Goal: Task Accomplishment & Management: Complete application form

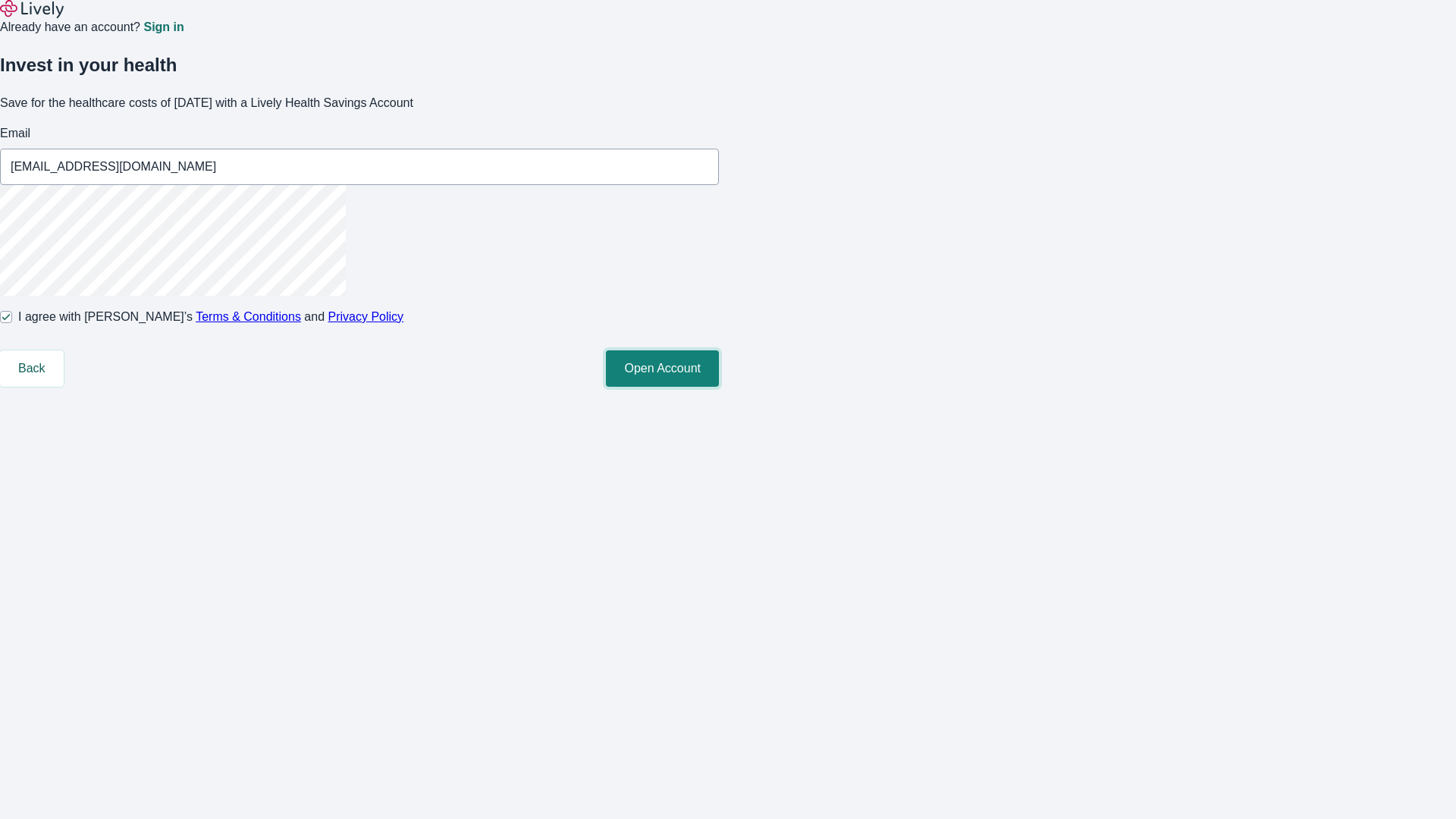
click at [719, 386] on button "Open Account" at bounding box center [662, 368] width 113 height 36
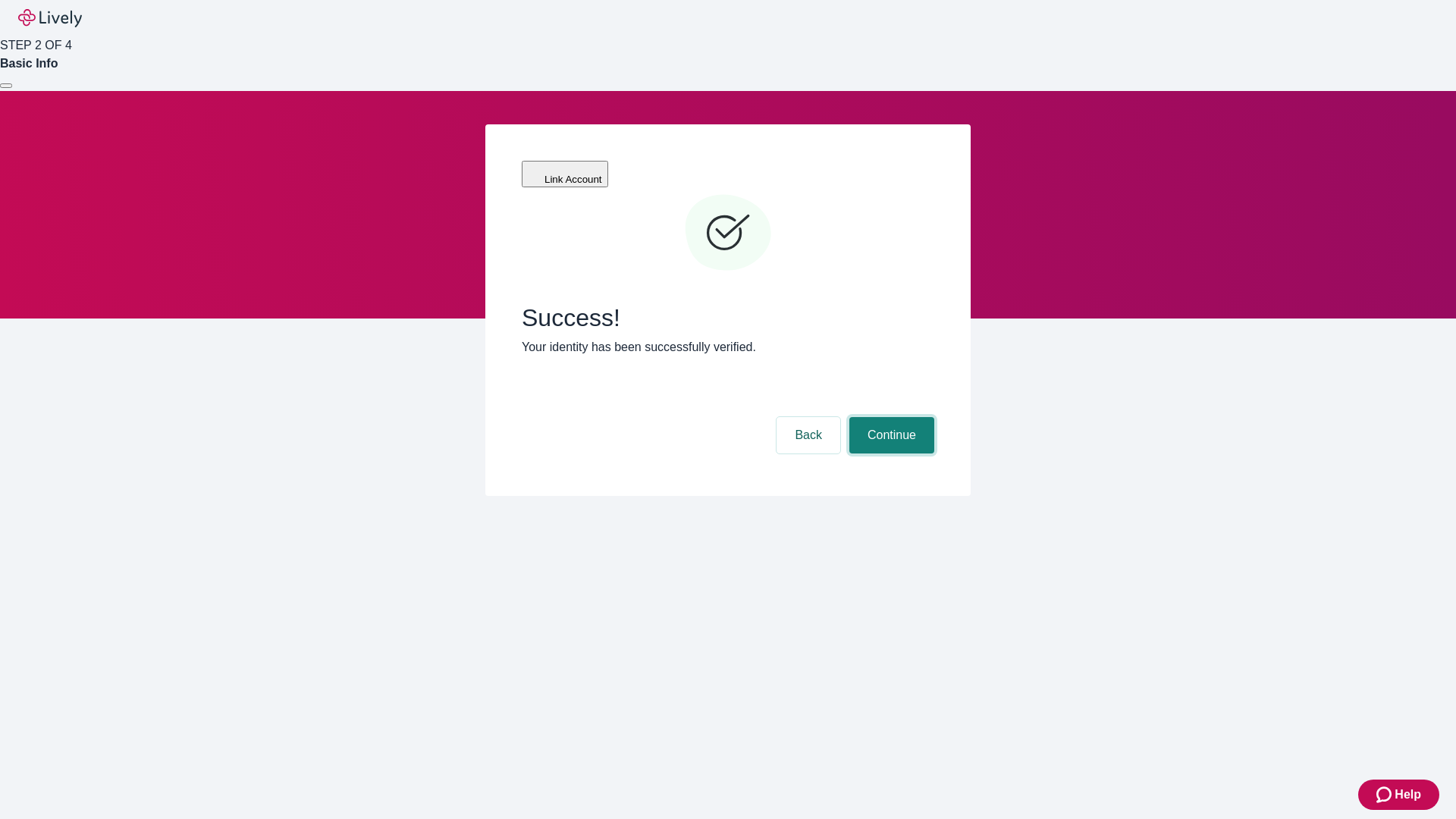
click at [890, 417] on button "Continue" at bounding box center [892, 435] width 85 height 36
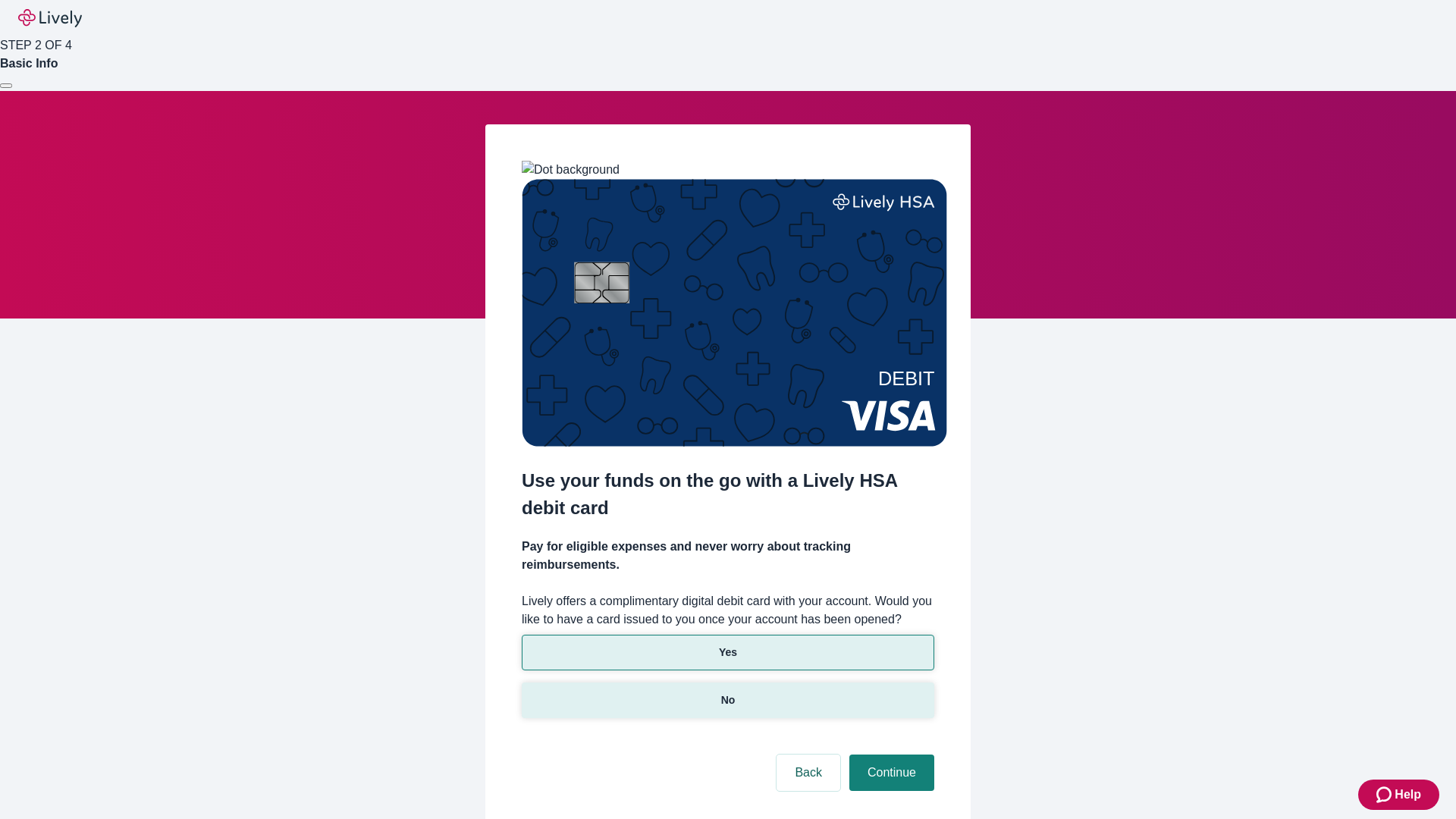
click at [728, 692] on p "No" at bounding box center [728, 700] width 15 height 16
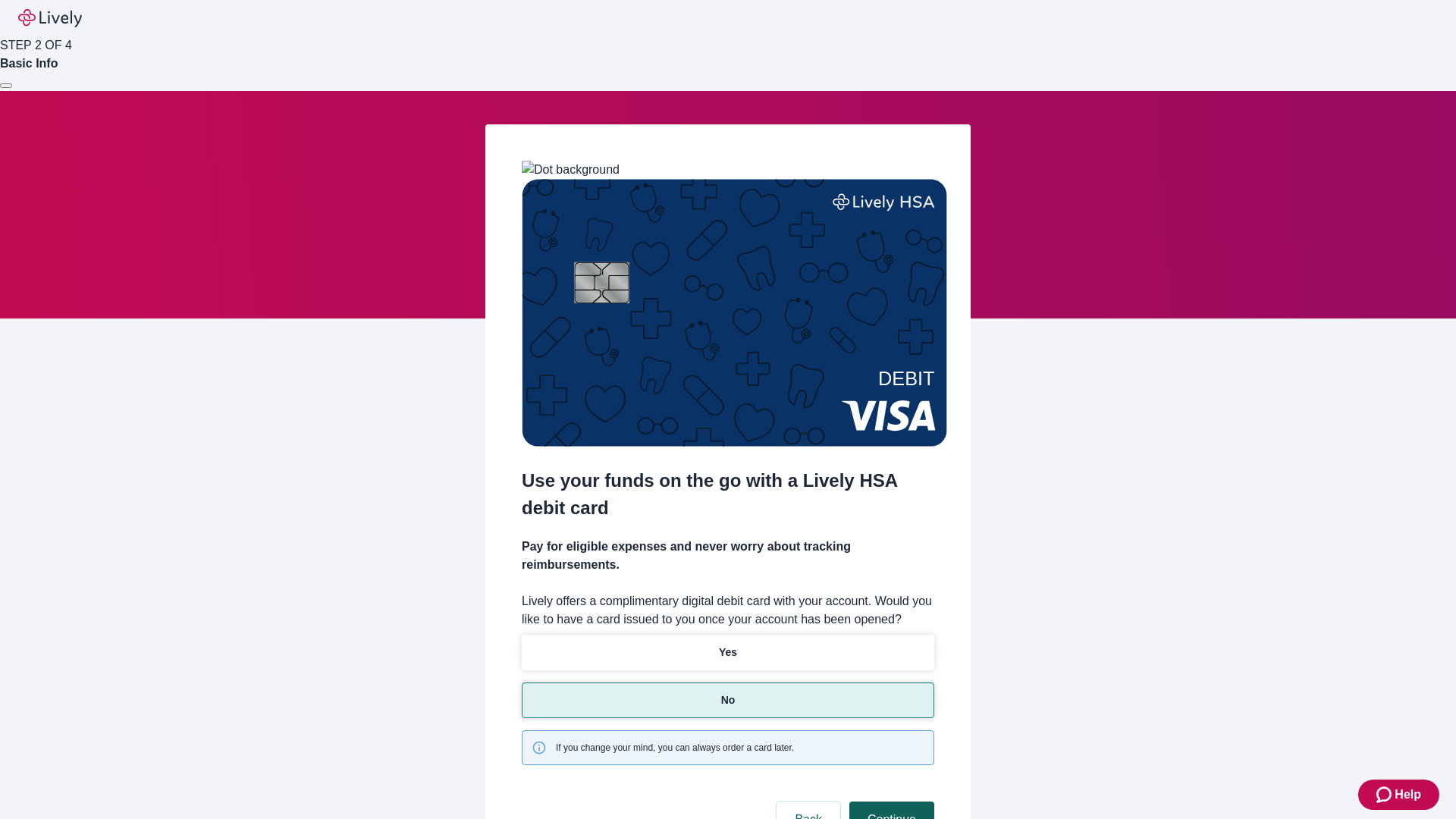
click at [890, 801] on button "Continue" at bounding box center [892, 819] width 85 height 36
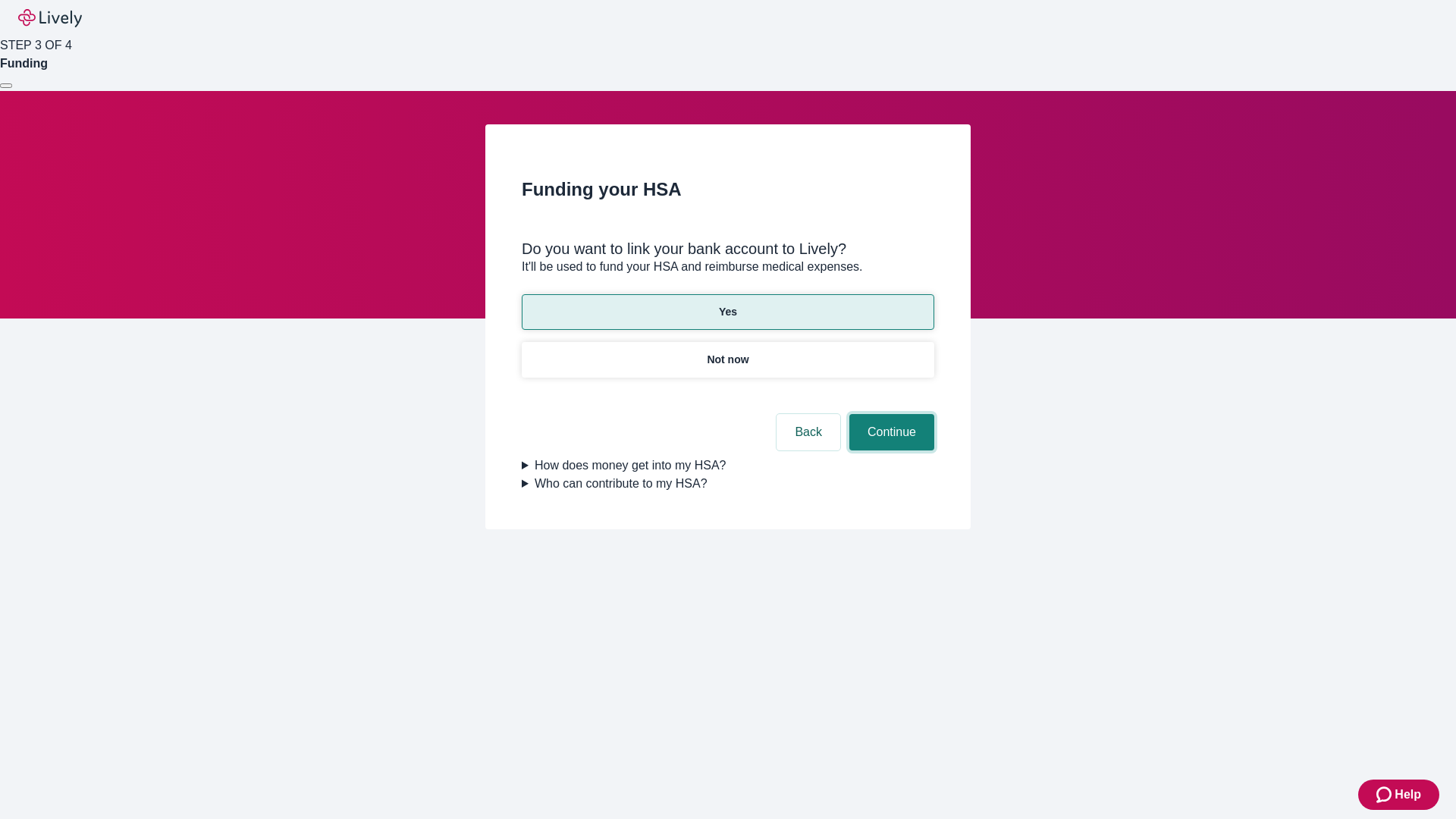
click at [890, 414] on button "Continue" at bounding box center [892, 432] width 85 height 36
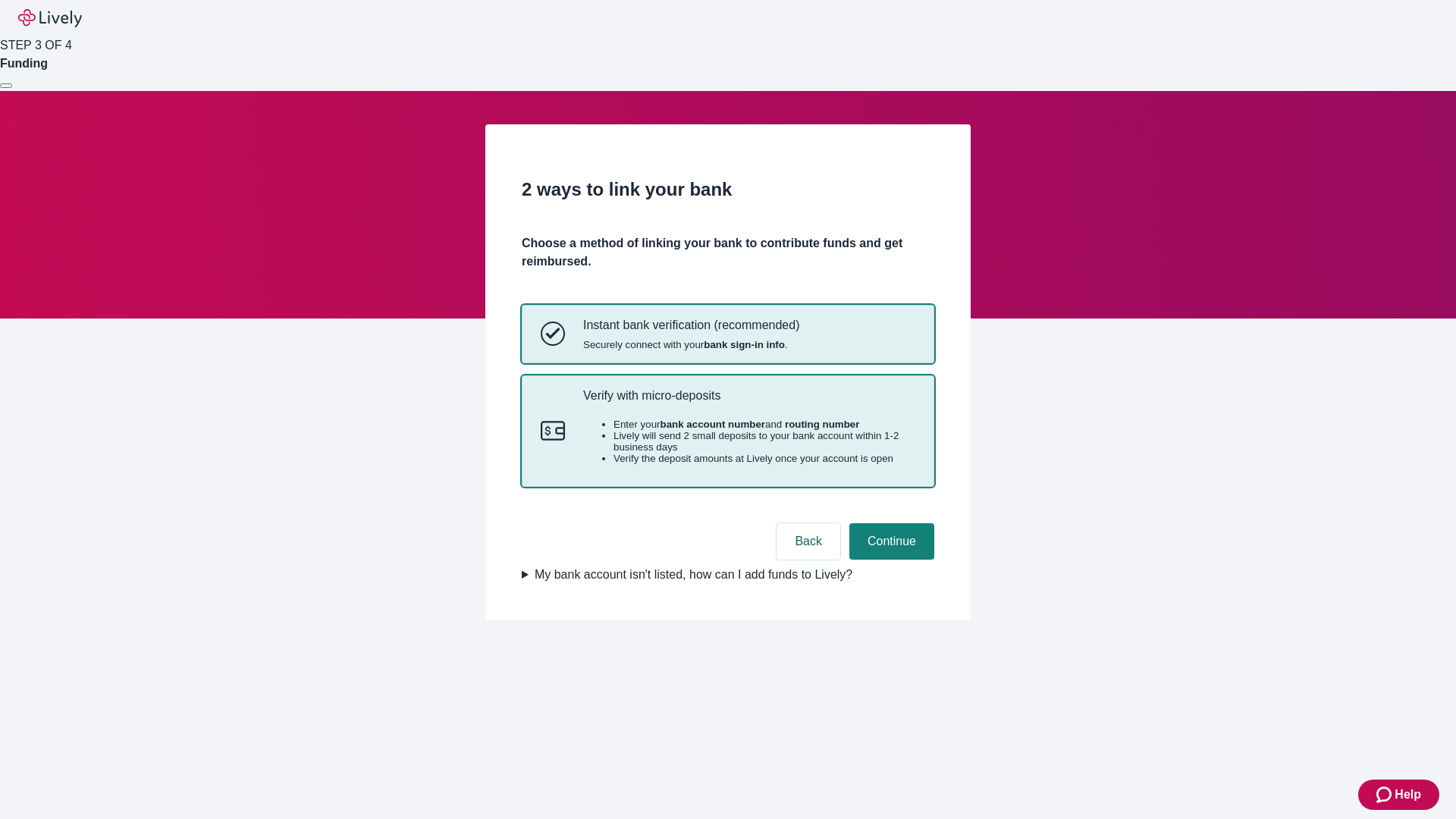
click at [748, 403] on p "Verify with micro-deposits" at bounding box center [749, 395] width 332 height 15
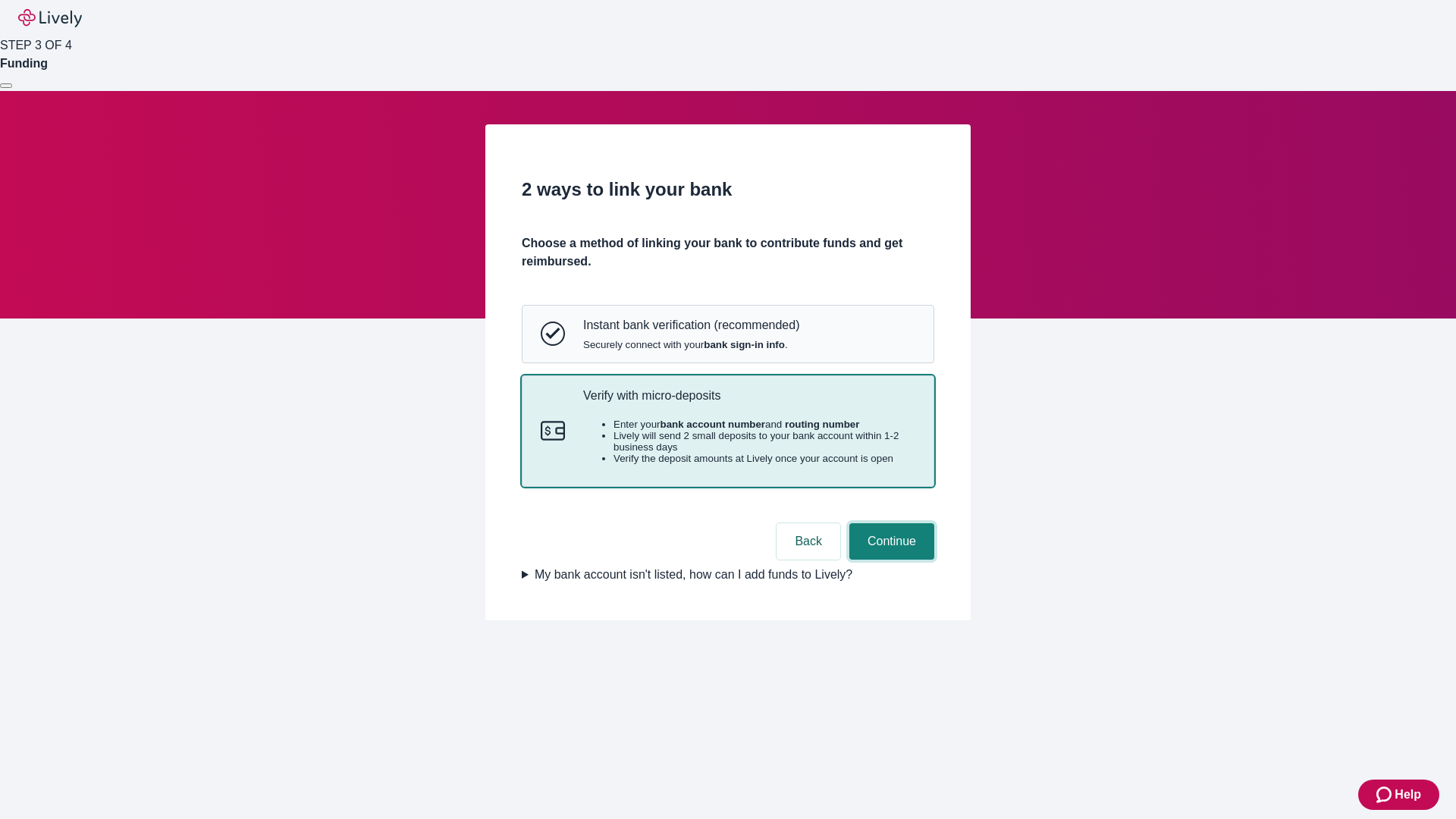
click at [890, 559] on button "Continue" at bounding box center [892, 541] width 85 height 36
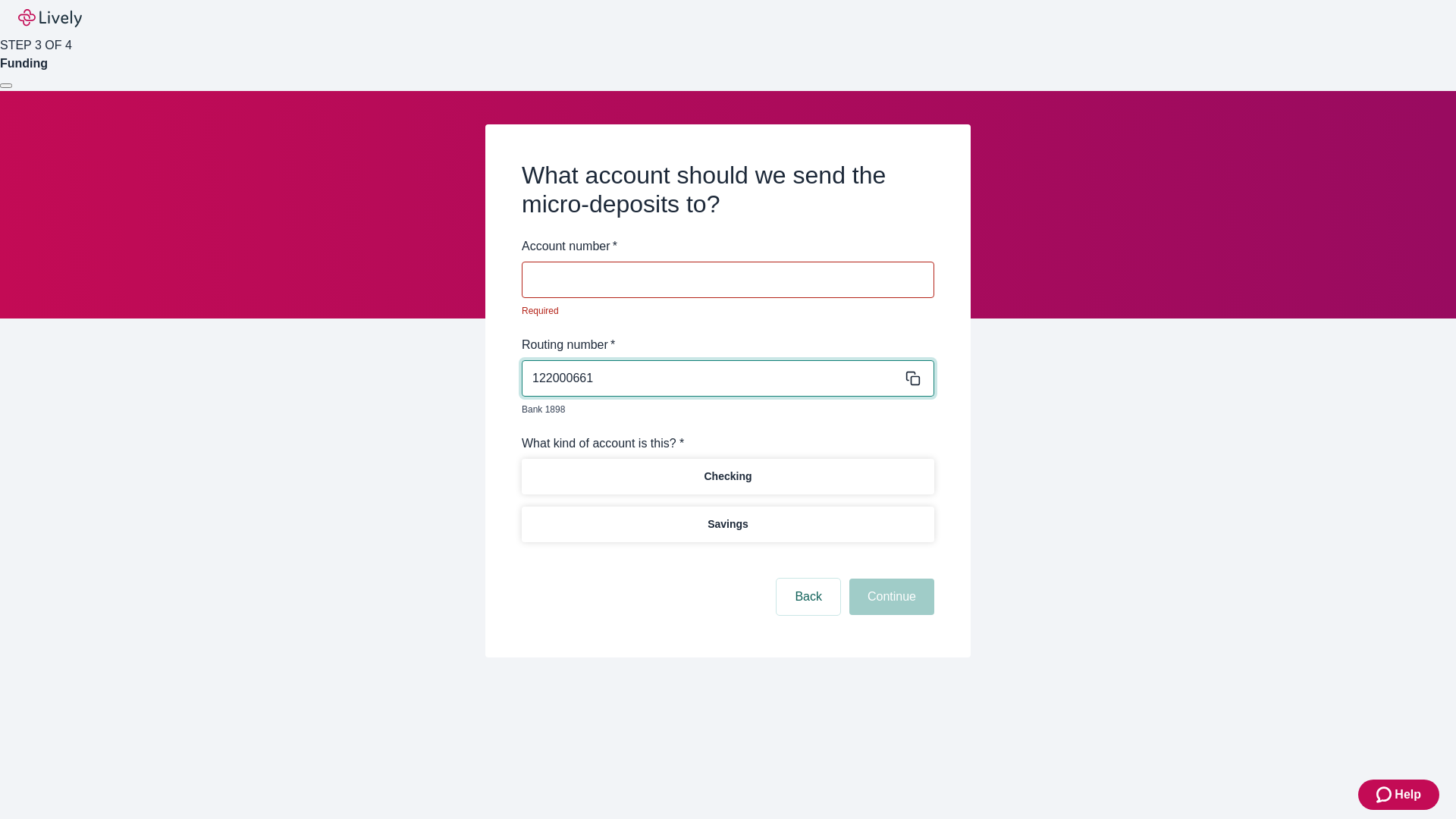
type input "122000661"
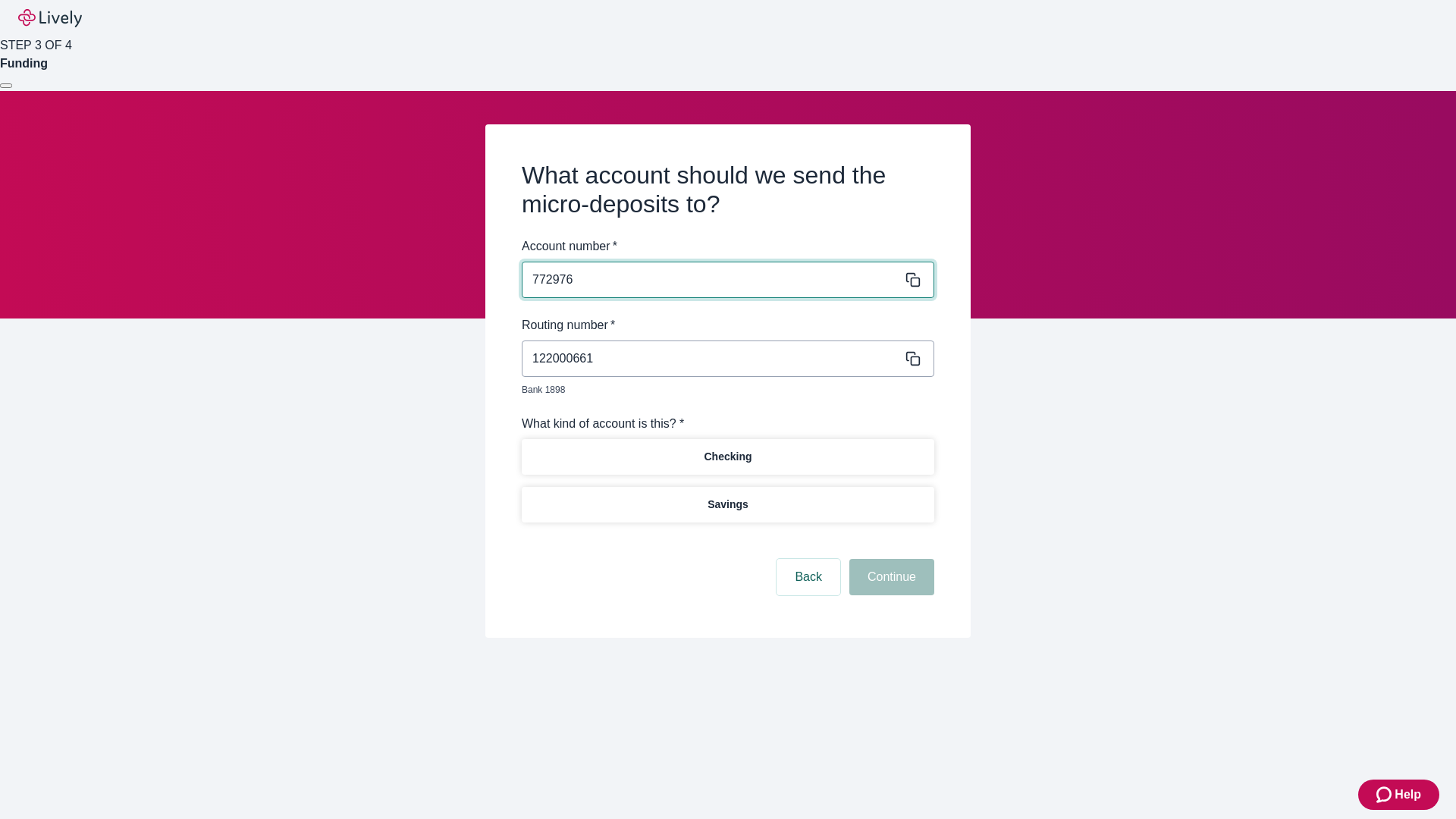
type input "772976"
click at [728, 449] on p "Checking" at bounding box center [728, 457] width 48 height 16
click at [890, 559] on button "Continue" at bounding box center [892, 577] width 85 height 36
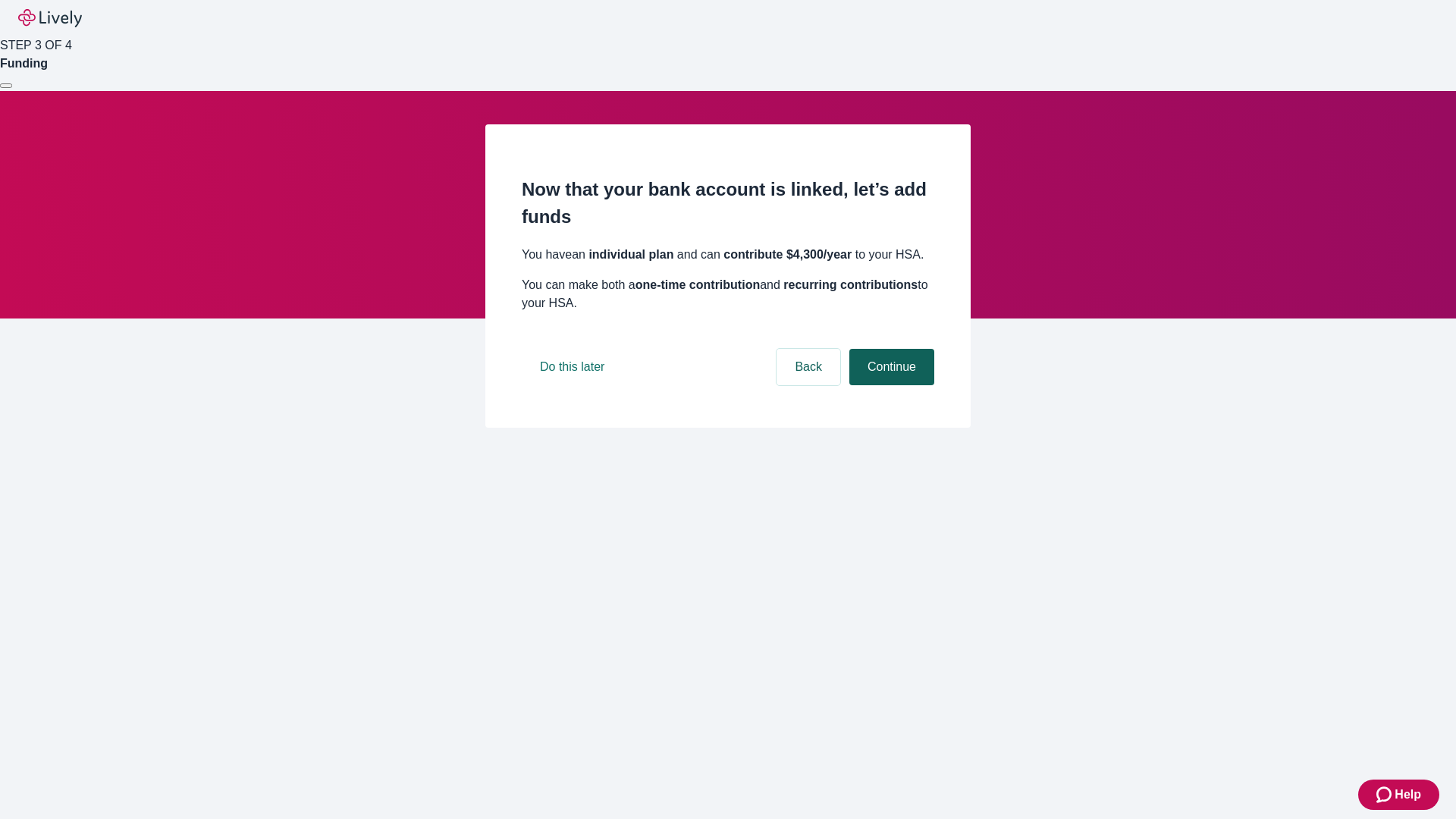
click at [890, 385] on button "Continue" at bounding box center [892, 367] width 85 height 36
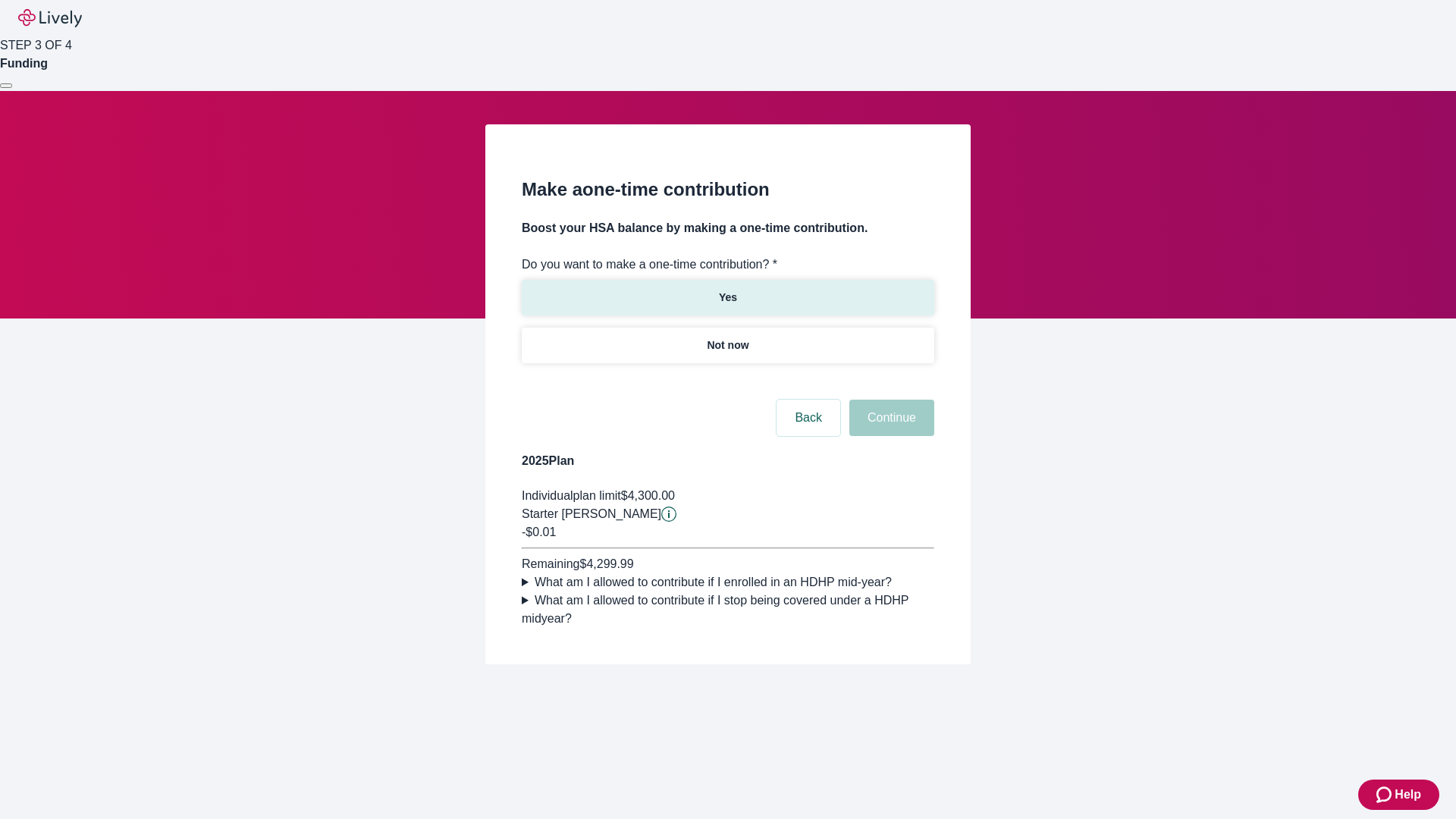
click at [728, 290] on p "Yes" at bounding box center [728, 298] width 19 height 16
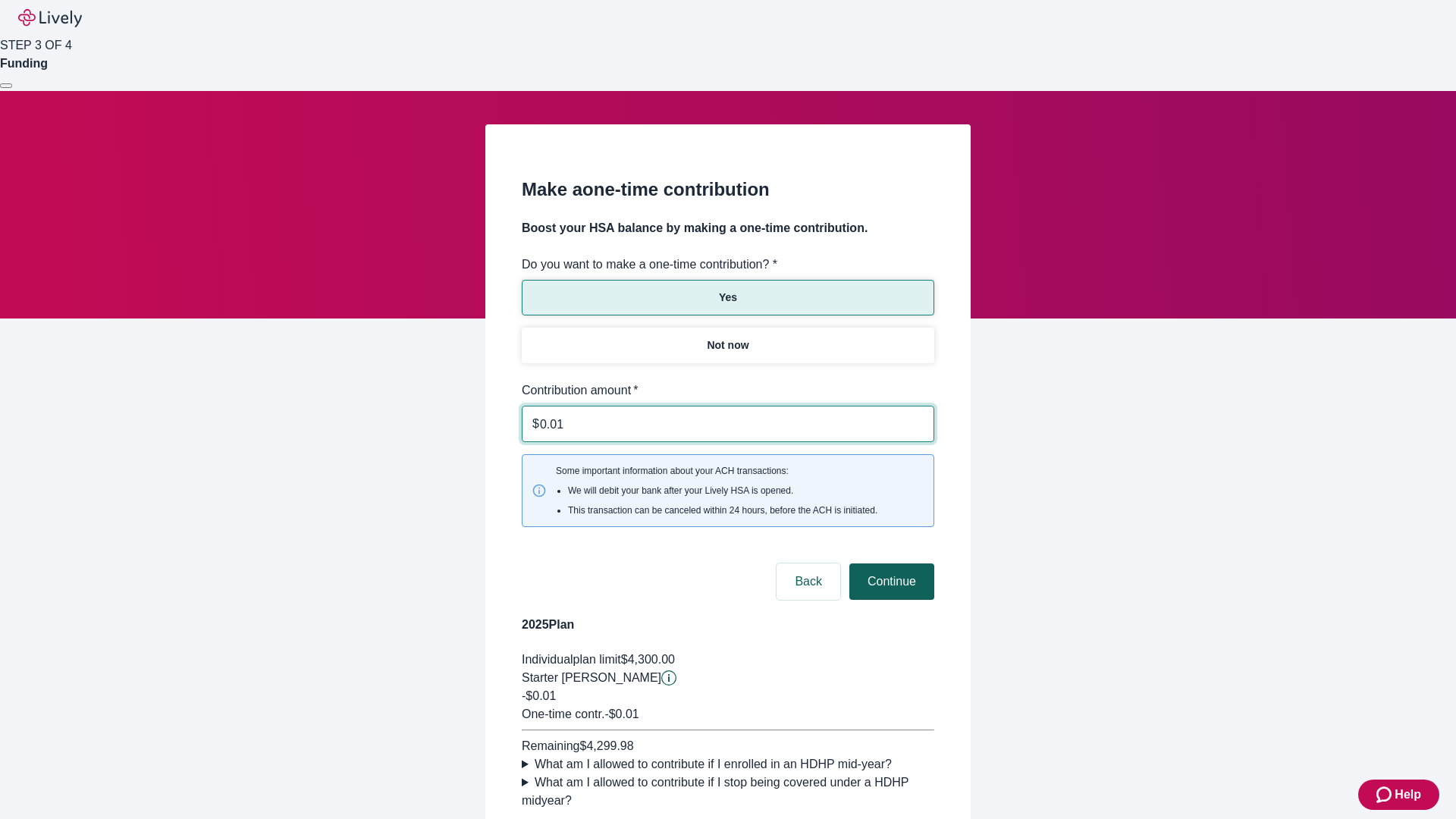
type input "0.01"
click at [890, 563] on button "Continue" at bounding box center [892, 581] width 85 height 36
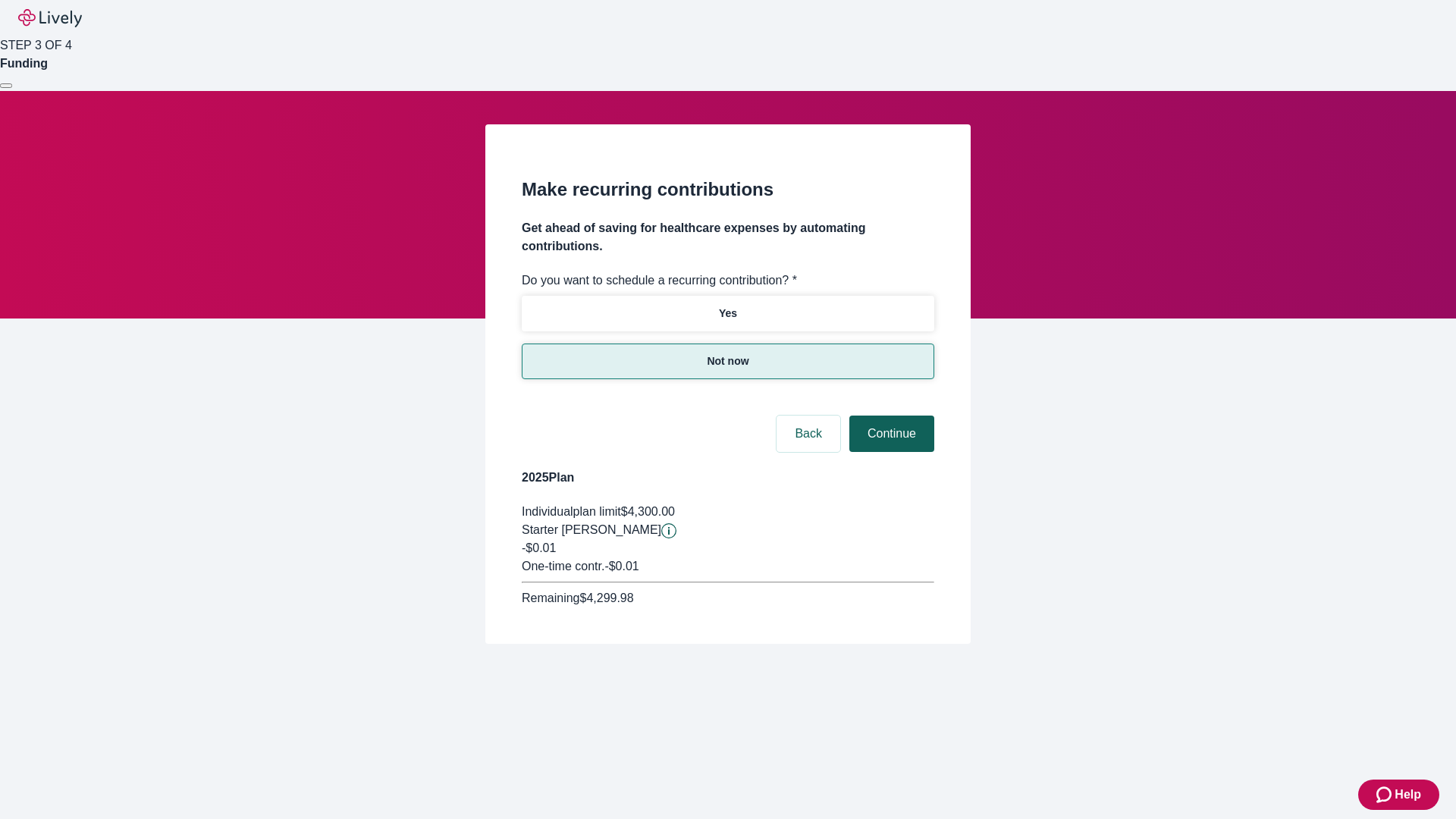
click at [890, 416] on button "Continue" at bounding box center [892, 434] width 85 height 36
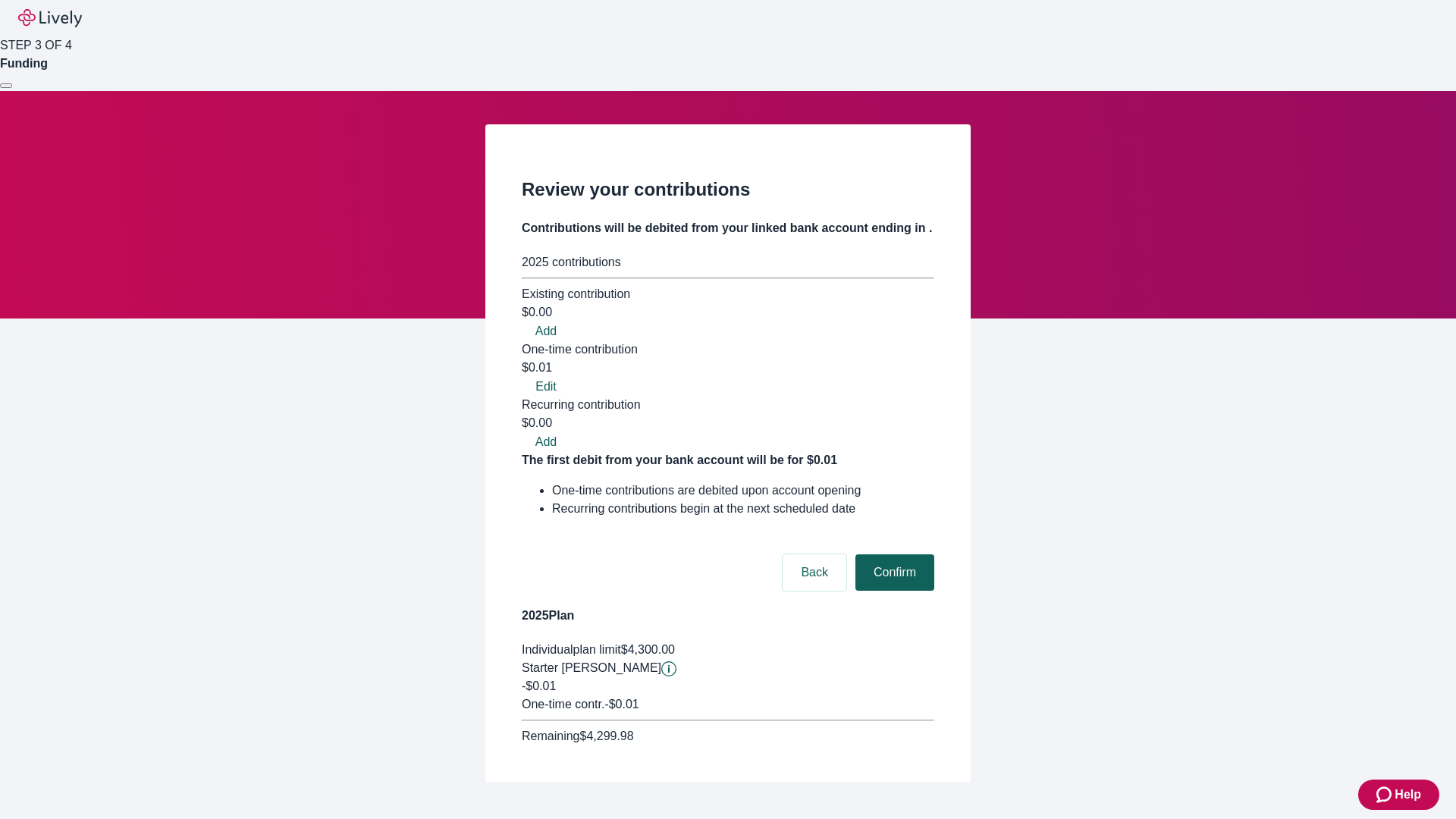
click at [893, 555] on button "Confirm" at bounding box center [895, 572] width 79 height 36
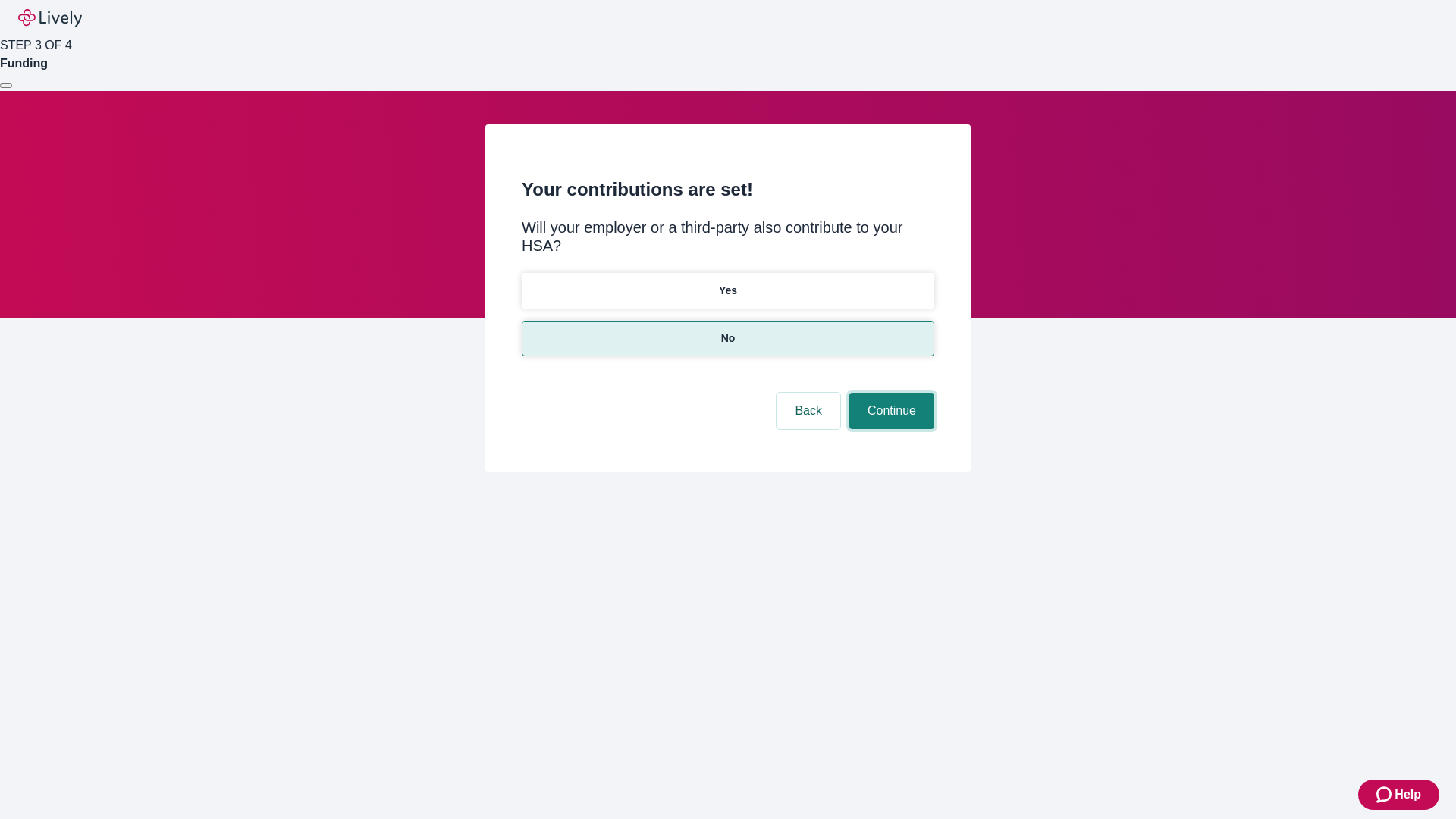
click at [890, 393] on button "Continue" at bounding box center [892, 411] width 85 height 36
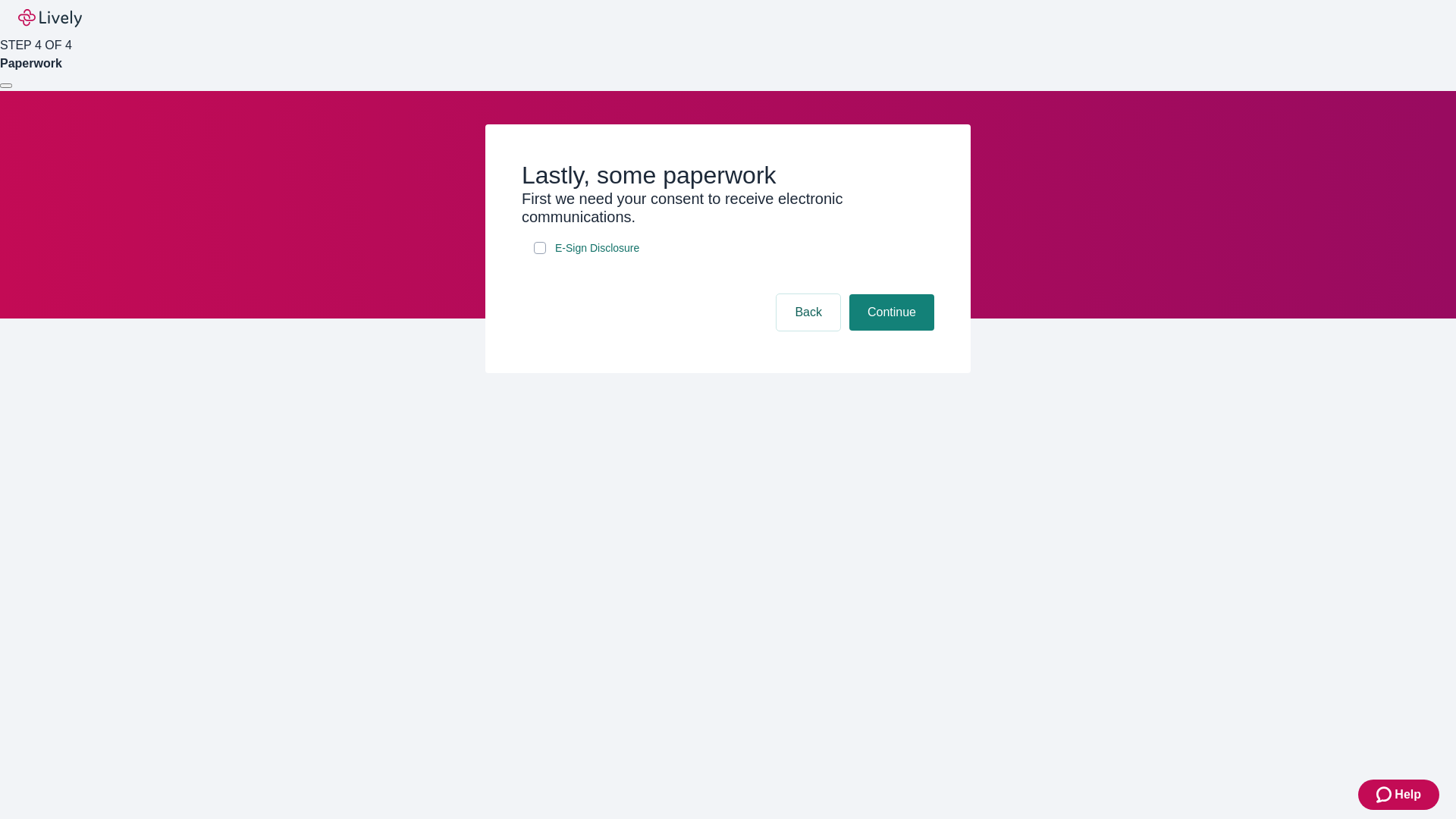
click at [540, 254] on input "E-Sign Disclosure" at bounding box center [540, 248] width 12 height 12
checkbox input "true"
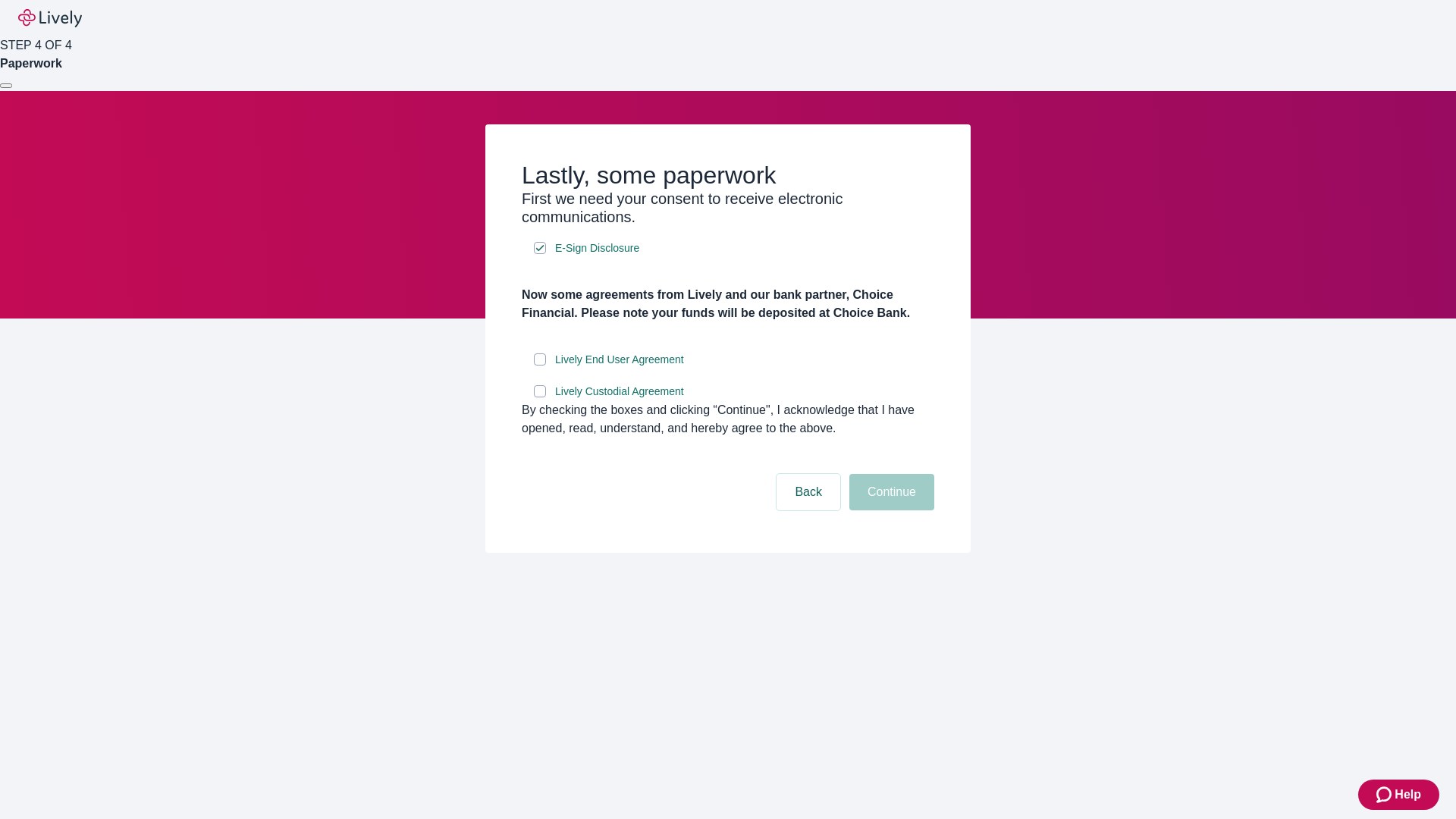
click at [540, 366] on input "Lively End User Agreement" at bounding box center [540, 360] width 12 height 12
checkbox input "true"
click at [540, 397] on input "Lively Custodial Agreement" at bounding box center [540, 391] width 12 height 12
checkbox input "true"
click at [890, 510] on button "Continue" at bounding box center [892, 492] width 85 height 36
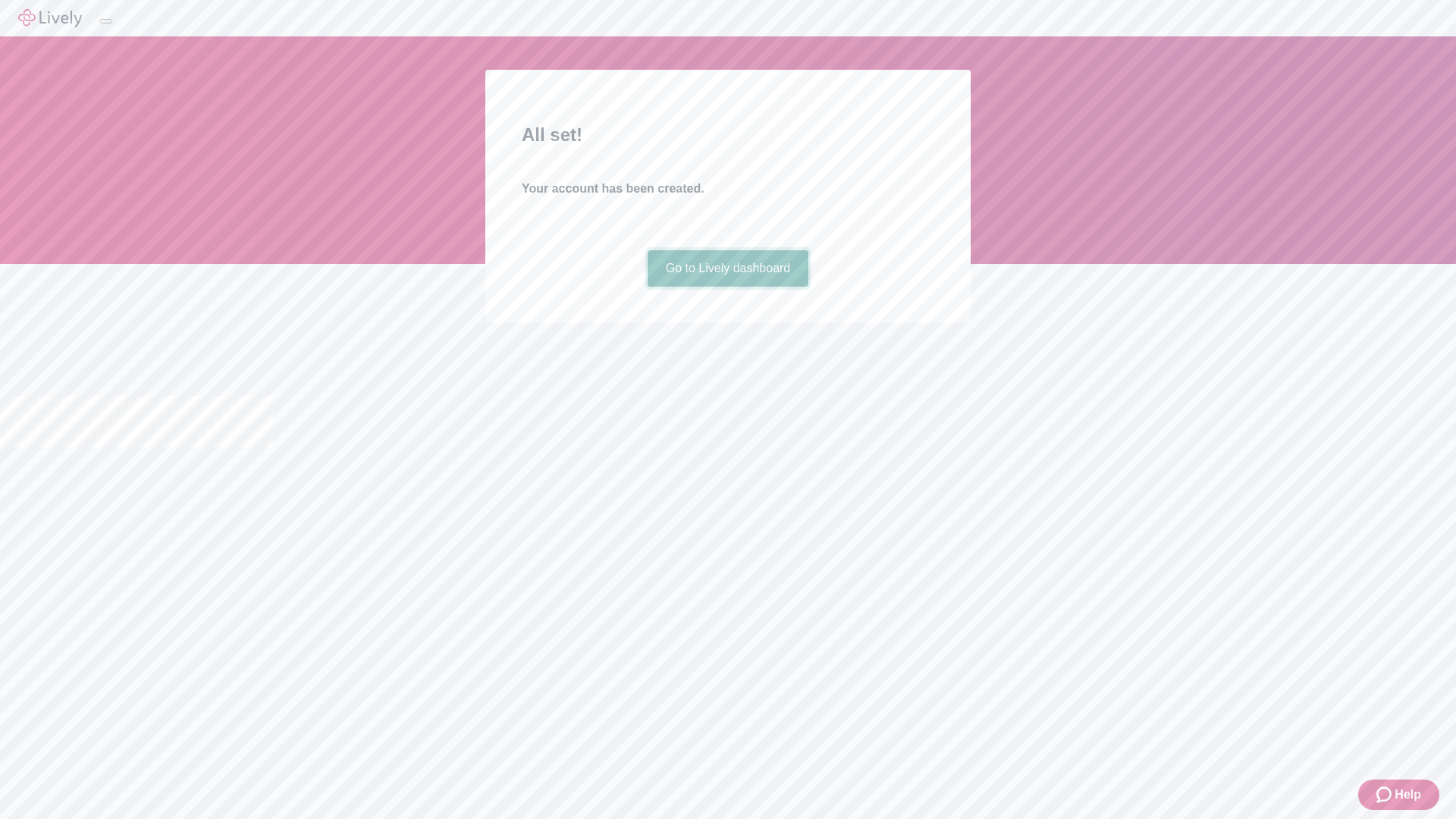
click at [728, 287] on link "Go to Lively dashboard" at bounding box center [728, 268] width 161 height 36
